Goal: Transaction & Acquisition: Purchase product/service

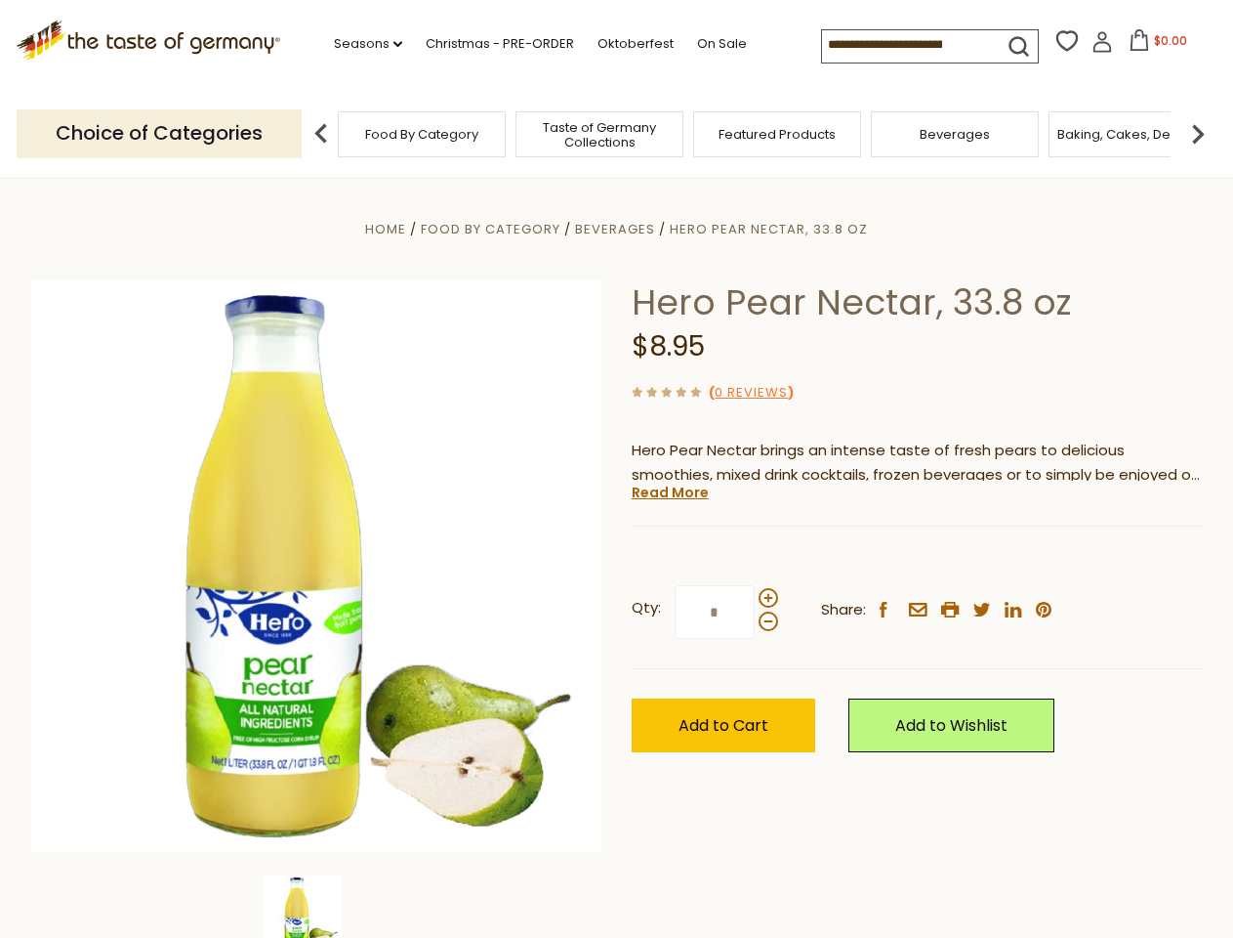
click at [616, 469] on div "Home Food By Category [GEOGRAPHIC_DATA] Hero Pear Nectar, 33.8 oz Hero Pear Nec…" at bounding box center [617, 593] width 1201 height 752
click at [360, 44] on link "Seasons dropdown_arrow" at bounding box center [368, 43] width 68 height 21
click at [1154, 46] on span "$0.00" at bounding box center [1170, 40] width 33 height 17
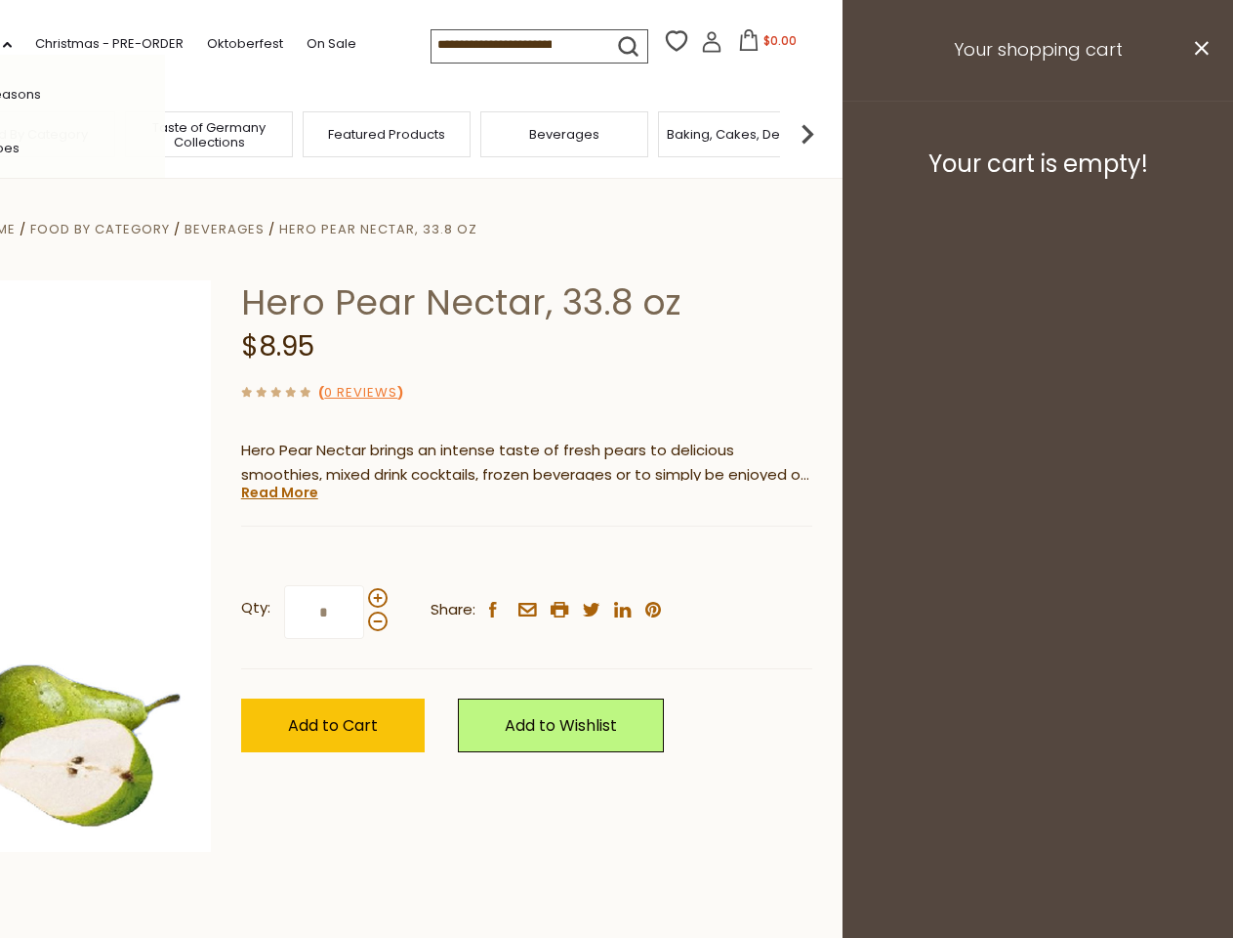
click at [165, 133] on div "All Seasons Recipes Game Day [DATE] [DATE] [DATE][PERSON_NAME] [DATE] Springfes…" at bounding box center [54, 469] width 222 height 828
click at [1198, 133] on footer "Your cart is empty!" at bounding box center [1038, 164] width 391 height 126
click at [616, 558] on div "Qty: * Share: facebook email printer twitter linkedin pinterest" at bounding box center [526, 612] width 571 height 113
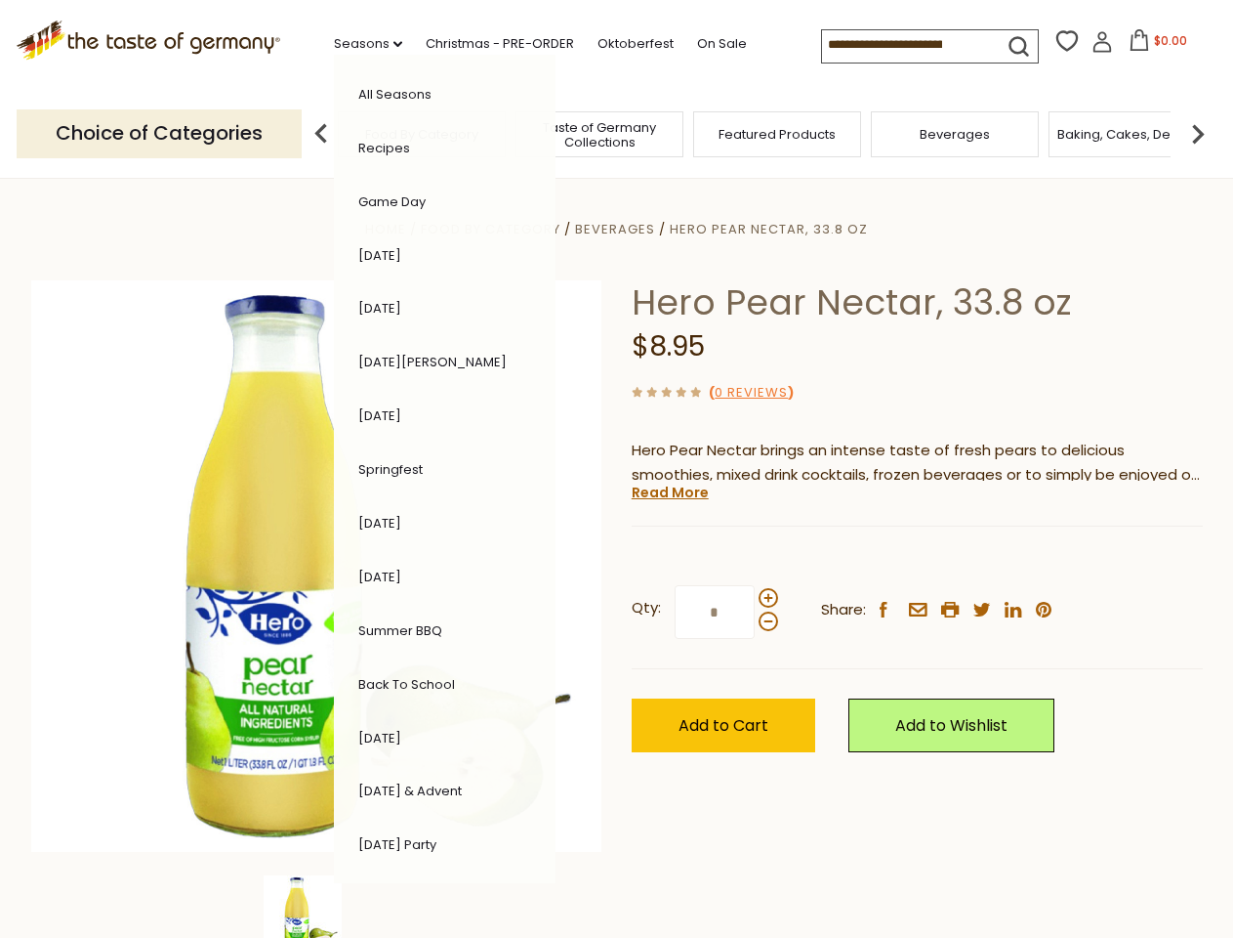
click at [316, 906] on div "Home Food By Category [GEOGRAPHIC_DATA] Hero Pear Nectar, 33.8 oz Hero Pear Nec…" at bounding box center [617, 593] width 1201 height 752
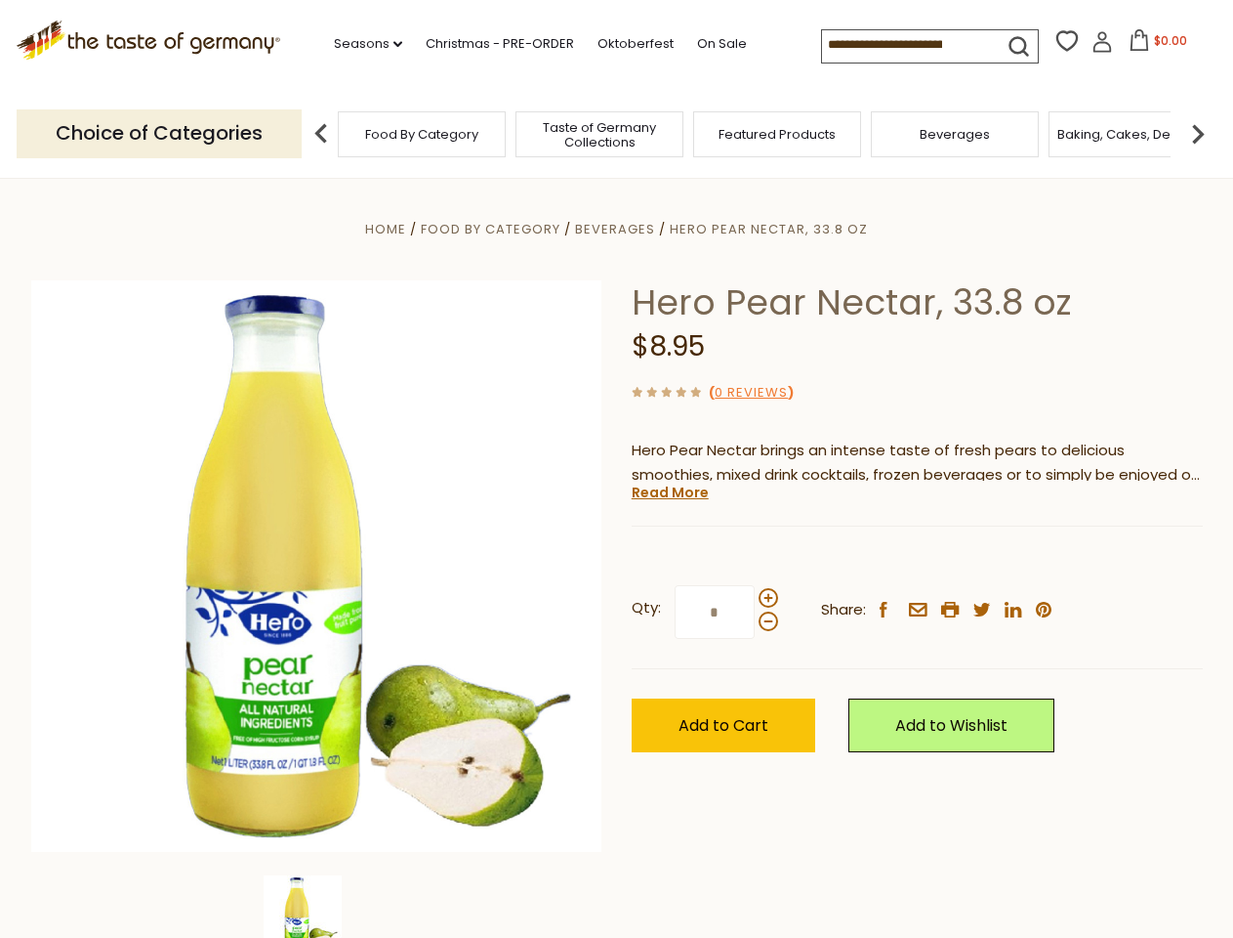
click at [316, 906] on img at bounding box center [303, 914] width 78 height 78
click at [669, 492] on link "Read More" at bounding box center [670, 492] width 77 height 20
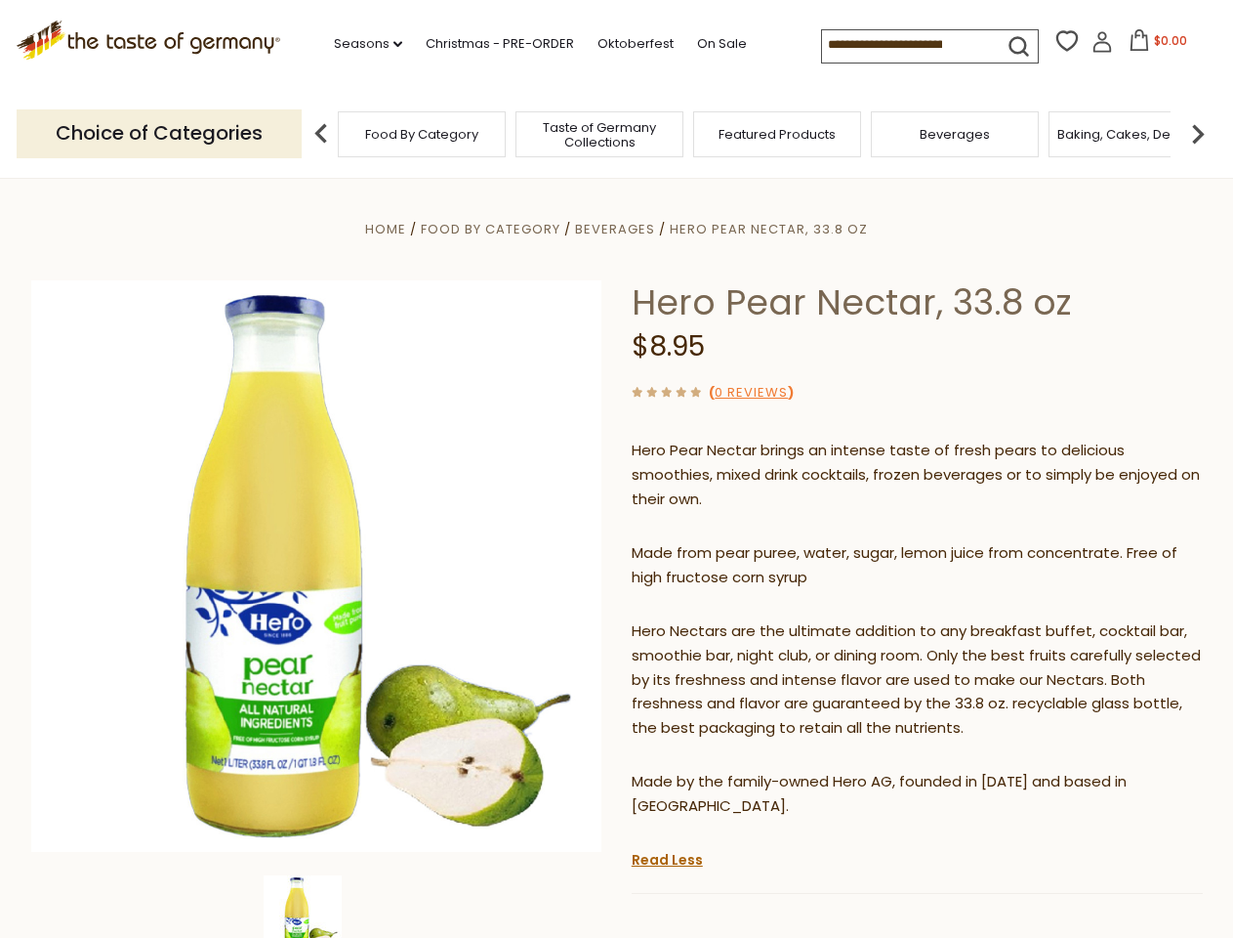
click at [768, 619] on p "Hero Nectars are the ultimate addition to any breakfast buffet, cocktail bar, s…" at bounding box center [917, 680] width 571 height 122
